Goal: Task Accomplishment & Management: Use online tool/utility

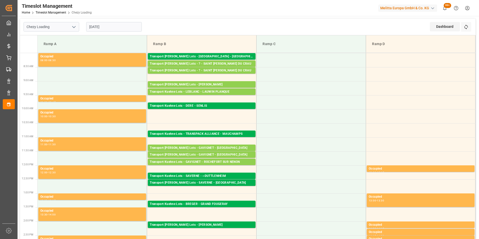
click at [103, 28] on input "[DATE]" at bounding box center [114, 27] width 56 height 10
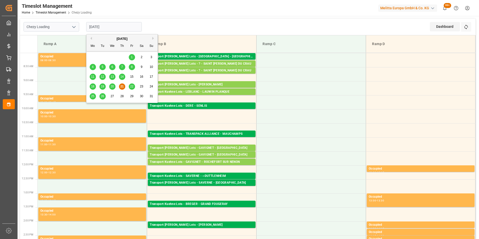
click at [131, 87] on span "22" at bounding box center [131, 87] width 3 height 4
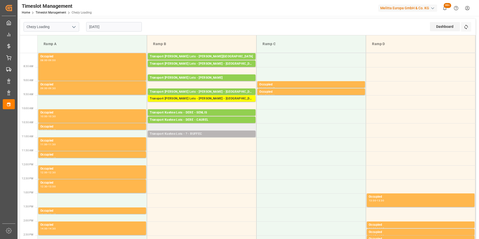
click at [208, 136] on div "Transport Kuehne Lots - ? - RUFFEC" at bounding box center [202, 134] width 104 height 5
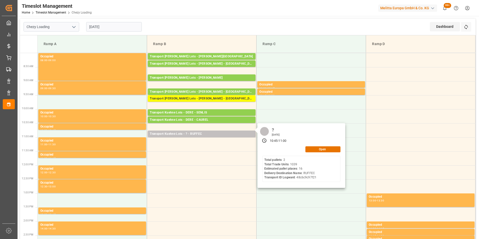
click at [113, 27] on input "[DATE]" at bounding box center [114, 27] width 56 height 10
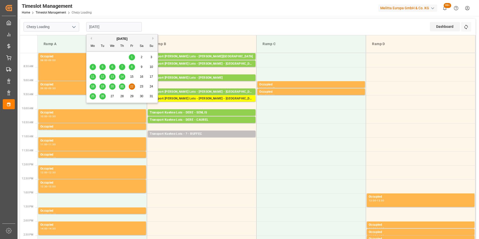
click at [123, 87] on span "21" at bounding box center [121, 87] width 3 height 4
type input "[DATE]"
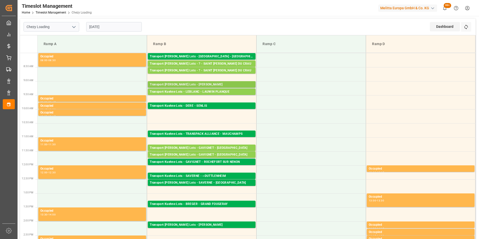
click at [231, 84] on div "Transport [PERSON_NAME] Lots - [PERSON_NAME]" at bounding box center [202, 84] width 104 height 5
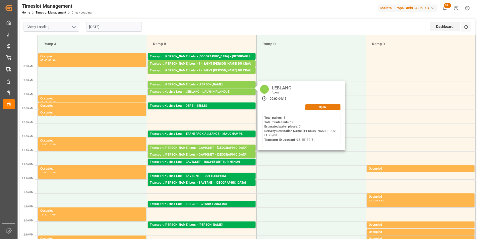
click at [315, 107] on button "Open" at bounding box center [323, 107] width 35 height 6
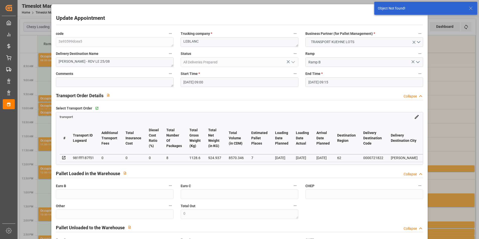
click at [189, 82] on input "[DATE] 09:00" at bounding box center [240, 82] width 118 height 10
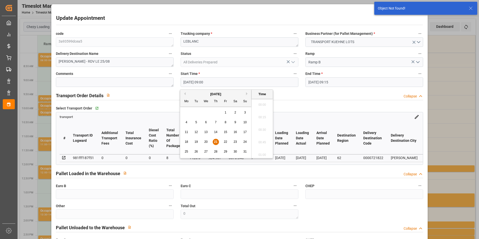
scroll to position [428, 0]
click at [227, 140] on span "22" at bounding box center [225, 142] width 3 height 4
click at [263, 139] on li "11:15" at bounding box center [262, 141] width 21 height 13
type input "[DATE] 11:15"
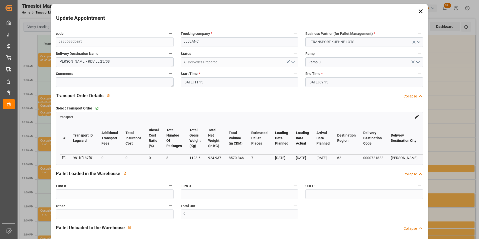
click at [314, 82] on input "[DATE] 09:15" at bounding box center [365, 82] width 118 height 10
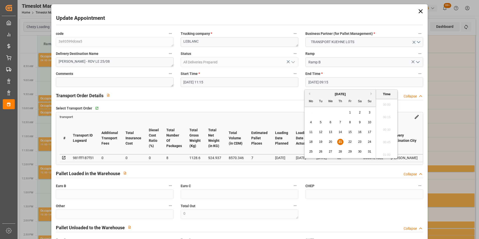
scroll to position [440, 0]
click at [349, 142] on span "22" at bounding box center [349, 142] width 3 height 4
click at [383, 140] on li "11:30" at bounding box center [386, 141] width 21 height 13
type input "[DATE] 11:30"
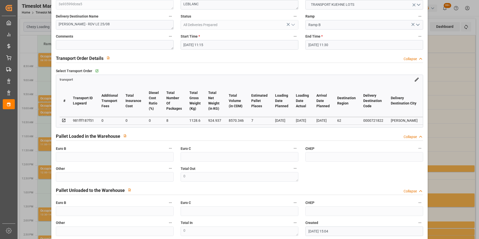
scroll to position [65, 0]
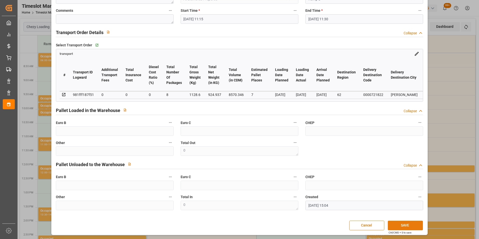
click at [397, 226] on button "SAVE" at bounding box center [405, 226] width 35 height 10
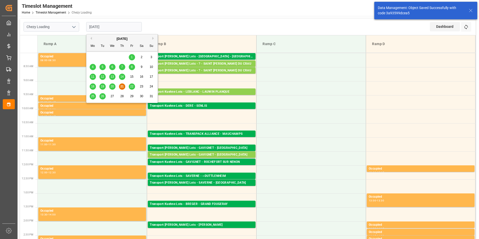
click at [106, 26] on input "[DATE]" at bounding box center [114, 27] width 56 height 10
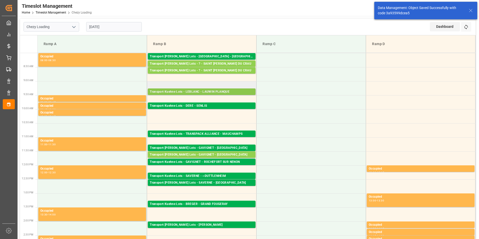
click at [217, 91] on div "Transport Kuehne Lots - LEBLANC - LAUWIN PLANQUE" at bounding box center [202, 91] width 104 height 5
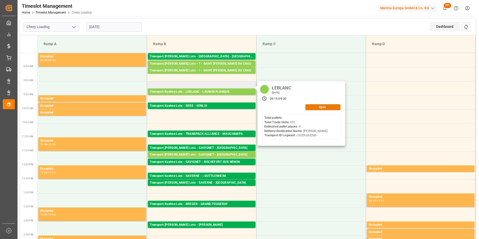
click at [321, 106] on button "Open" at bounding box center [323, 107] width 35 height 6
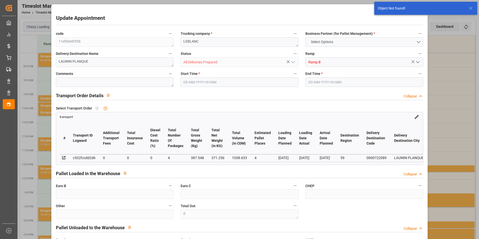
type input "[DATE] 09:15"
type input "[DATE] 09:30"
type input "[DATE] 14:12"
click at [192, 82] on input "[DATE] 09:15" at bounding box center [240, 82] width 118 height 10
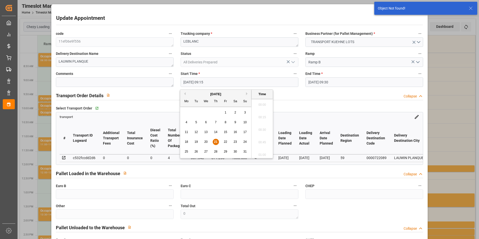
scroll to position [440, 0]
click at [225, 140] on span "22" at bounding box center [225, 142] width 3 height 4
click at [259, 141] on li "11:30" at bounding box center [262, 141] width 21 height 13
type input "[DATE] 11:30"
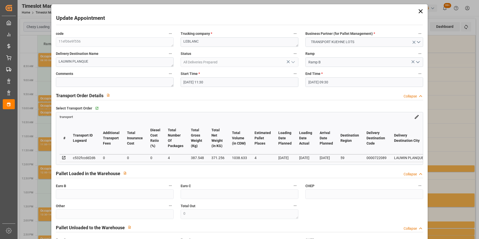
click at [309, 82] on input "[DATE] 09:30" at bounding box center [365, 82] width 118 height 10
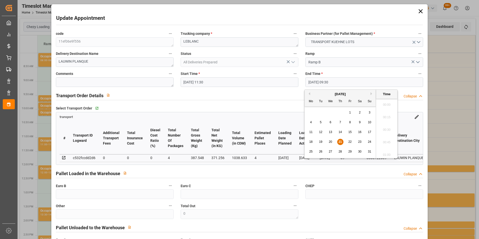
scroll to position [453, 0]
click at [348, 141] on span "22" at bounding box center [349, 142] width 3 height 4
click at [390, 127] on li "12:30" at bounding box center [386, 128] width 21 height 13
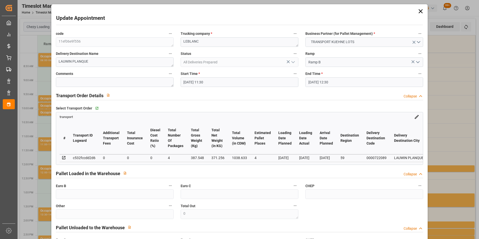
click at [343, 80] on input "[DATE] 12:30" at bounding box center [365, 82] width 118 height 10
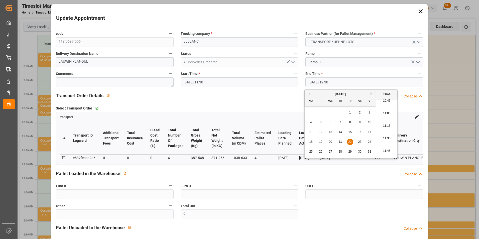
scroll to position [528, 0]
click at [388, 152] on li "11:30" at bounding box center [386, 153] width 21 height 13
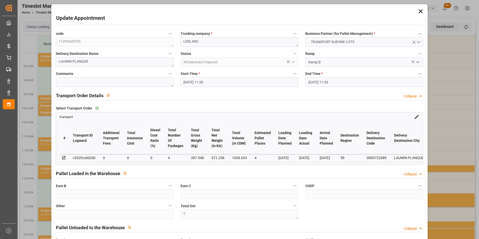
click at [339, 83] on input "[DATE] 11:30" at bounding box center [365, 82] width 118 height 10
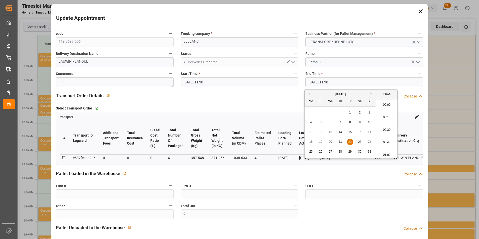
scroll to position [553, 0]
click at [386, 136] on li "11:45" at bounding box center [386, 141] width 21 height 13
type input "[DATE] 11:45"
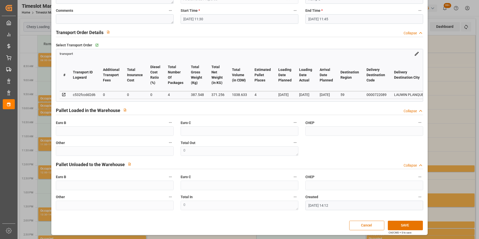
scroll to position [65, 0]
click at [404, 227] on button "SAVE" at bounding box center [405, 226] width 35 height 10
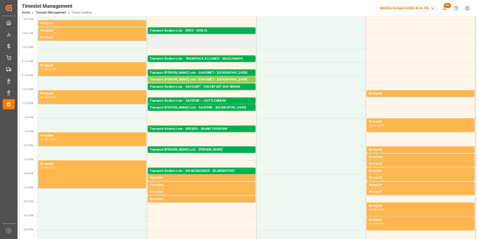
scroll to position [0, 0]
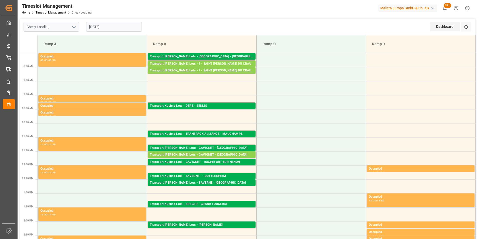
click at [100, 26] on input "[DATE]" at bounding box center [114, 27] width 56 height 10
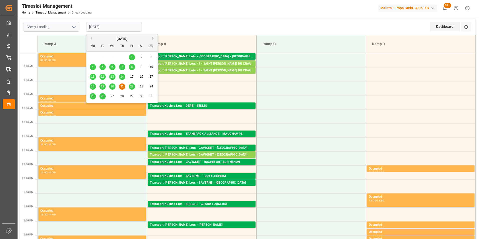
click at [133, 82] on div "18 19 20 21 22 23 24" at bounding box center [122, 87] width 68 height 10
click at [133, 86] on span "22" at bounding box center [131, 87] width 3 height 4
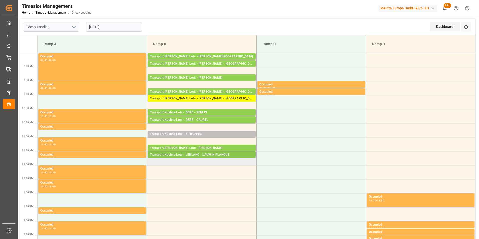
click at [223, 156] on div "Transport Kuehne Lots - LEBLANC - LAUWIN PLANQUE" at bounding box center [202, 154] width 104 height 5
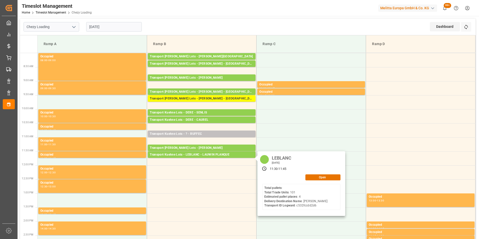
click at [107, 23] on input "[DATE]" at bounding box center [114, 27] width 56 height 10
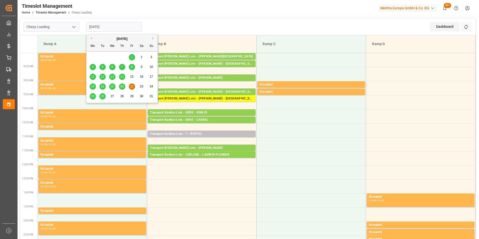
click at [123, 85] on div "21" at bounding box center [122, 87] width 6 height 6
type input "[DATE]"
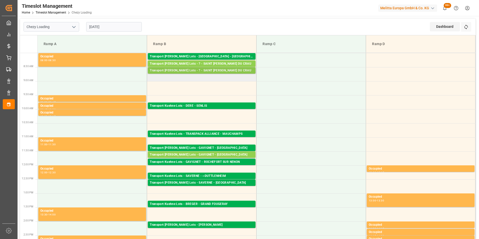
click at [222, 73] on div "Pallets: 3,TU: 716,City: [GEOGRAPHIC_DATA][PERSON_NAME],Arrival: [DATE] 00:00:00" at bounding box center [202, 75] width 104 height 4
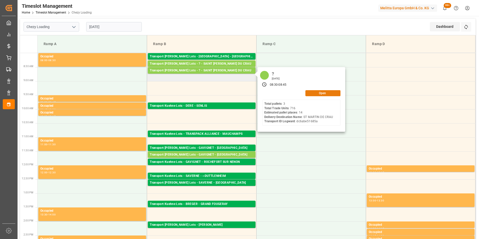
click at [317, 94] on button "Open" at bounding box center [323, 93] width 35 height 6
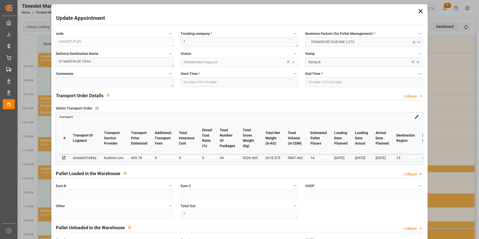
type input "[DATE] 08:30"
type input "[DATE] 08:45"
type input "[DATE] 15:07"
type input "[DATE] 11:26"
type input "[DATE]"
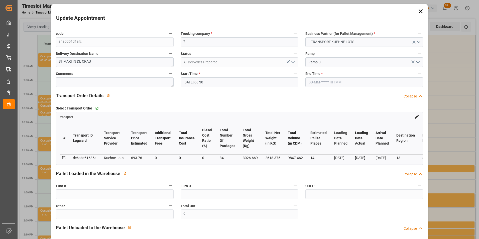
type input "[DATE]"
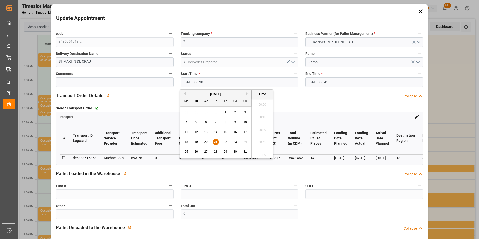
click at [201, 81] on input "[DATE] 08:30" at bounding box center [240, 82] width 118 height 10
click at [225, 142] on span "22" at bounding box center [225, 142] width 3 height 4
click at [262, 104] on li "12:00" at bounding box center [262, 103] width 21 height 13
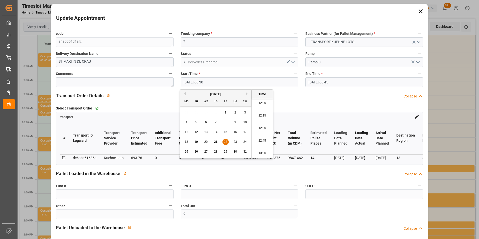
type input "[DATE] 12:00"
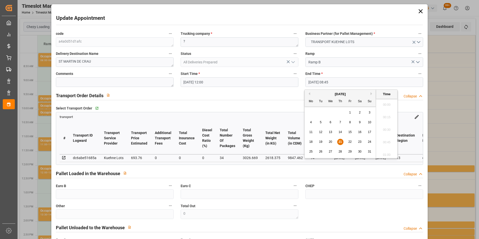
click at [320, 83] on input "[DATE] 08:45" at bounding box center [365, 82] width 118 height 10
click at [349, 140] on span "22" at bounding box center [349, 142] width 3 height 4
click at [387, 103] on li "12:15" at bounding box center [386, 103] width 21 height 13
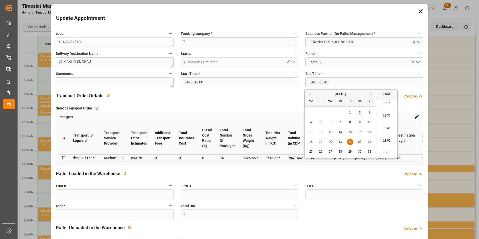
type input "[DATE] 12:15"
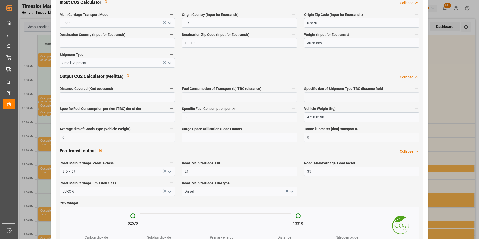
scroll to position [825, 0]
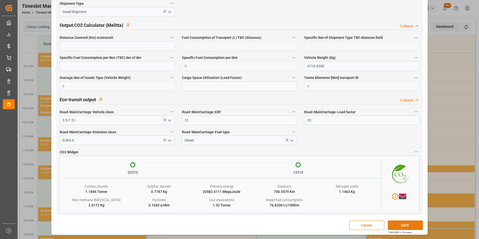
click at [402, 227] on button "SAVE" at bounding box center [405, 226] width 35 height 10
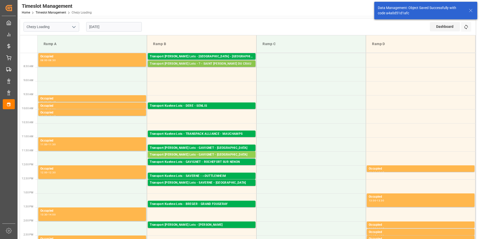
click at [214, 61] on div "Transport [PERSON_NAME] Lots - ? - SAINT [PERSON_NAME] DU CRAU Pallets: 2,TU: 6…" at bounding box center [202, 63] width 108 height 7
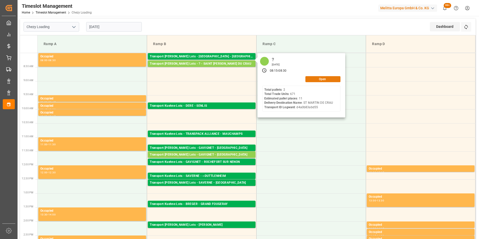
click at [315, 78] on button "Open" at bounding box center [323, 79] width 35 height 6
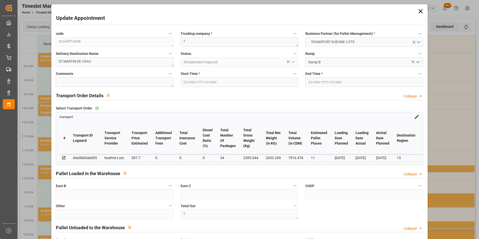
type input "11"
type input "597.7"
type input "0"
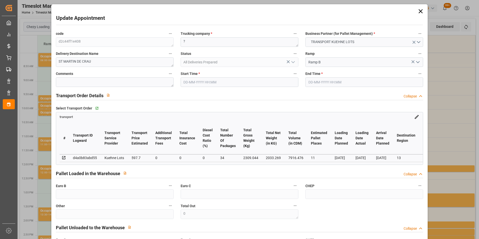
type input "597.7"
type input "0"
type input "34"
type input "2033.269"
type input "3403.876"
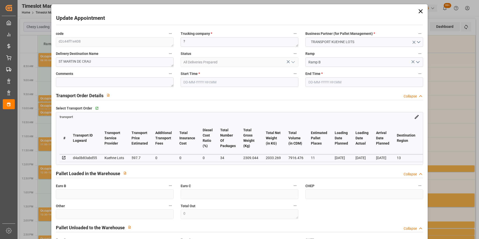
type input "7916.476"
type input "13"
type input "2"
type input "671"
type input "47"
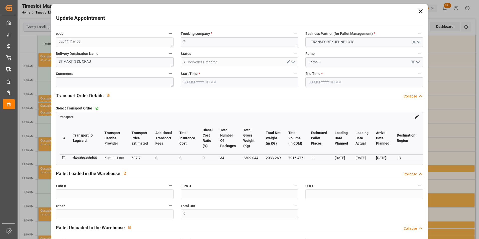
type input "101"
type input "2309.044"
type input "0"
type input "4710.8598"
type input "0"
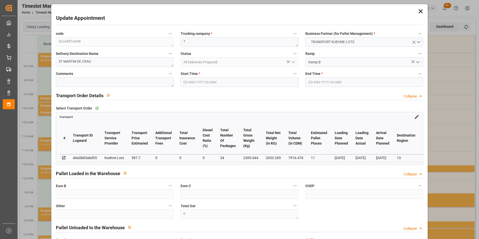
type input "0"
type input "21"
type input "35"
type input "[DATE] 08:15"
type input "[DATE] 08:30"
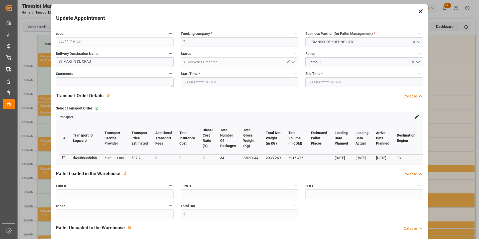
type input "[DATE] 15:06"
type input "[DATE] 12:19"
type input "[DATE]"
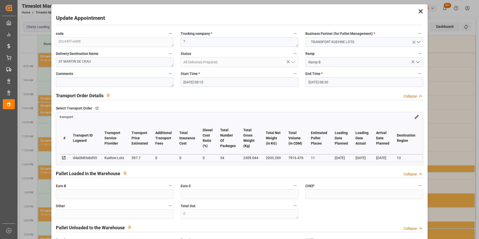
click at [208, 83] on input "[DATE] 08:15" at bounding box center [240, 82] width 118 height 10
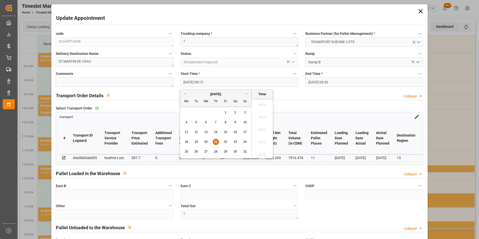
scroll to position [390, 0]
click at [225, 142] on span "22" at bounding box center [225, 142] width 3 height 4
click at [263, 102] on li "12:15" at bounding box center [262, 103] width 21 height 13
type input "[DATE] 12:15"
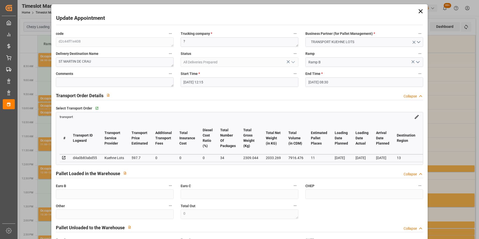
click at [322, 85] on input "[DATE] 08:30" at bounding box center [365, 82] width 118 height 10
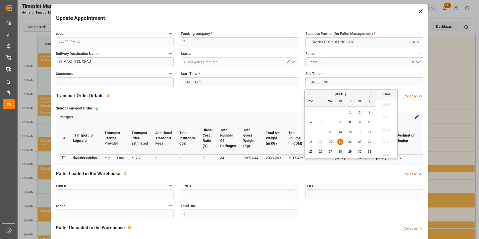
scroll to position [403, 0]
click at [350, 143] on span "22" at bounding box center [349, 142] width 3 height 4
click at [384, 130] on li "12:30" at bounding box center [386, 128] width 21 height 13
type input "[DATE] 12:30"
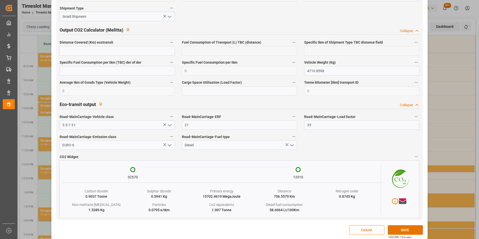
scroll to position [825, 0]
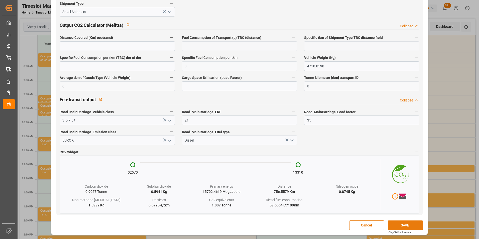
click at [403, 225] on button "SAVE" at bounding box center [405, 226] width 35 height 10
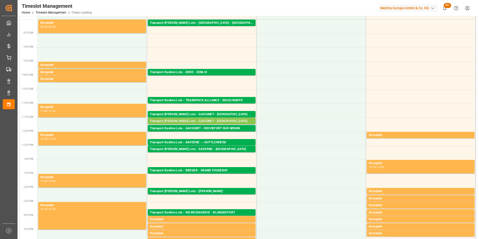
scroll to position [0, 0]
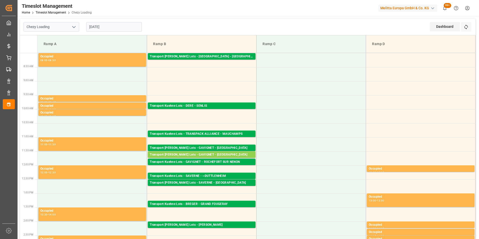
click at [99, 27] on input "[DATE]" at bounding box center [114, 27] width 56 height 10
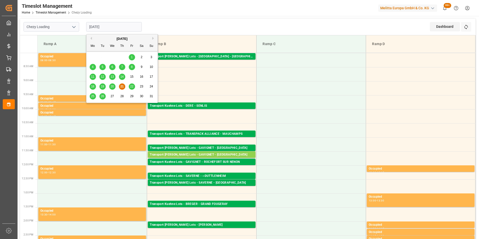
click at [120, 86] on div "21" at bounding box center [122, 87] width 6 height 6
